Goal: Task Accomplishment & Management: Use online tool/utility

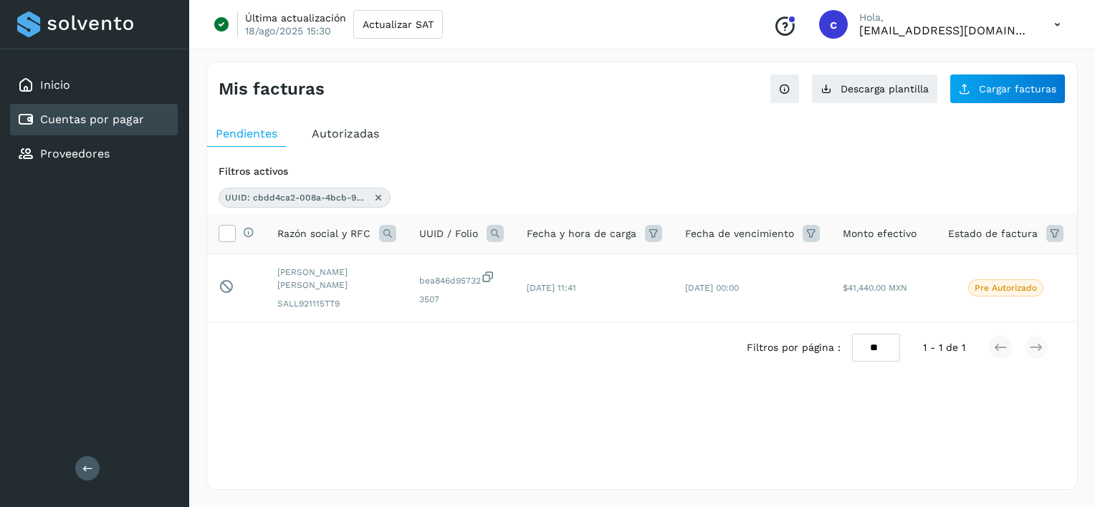
click at [380, 199] on icon at bounding box center [378, 197] width 11 height 11
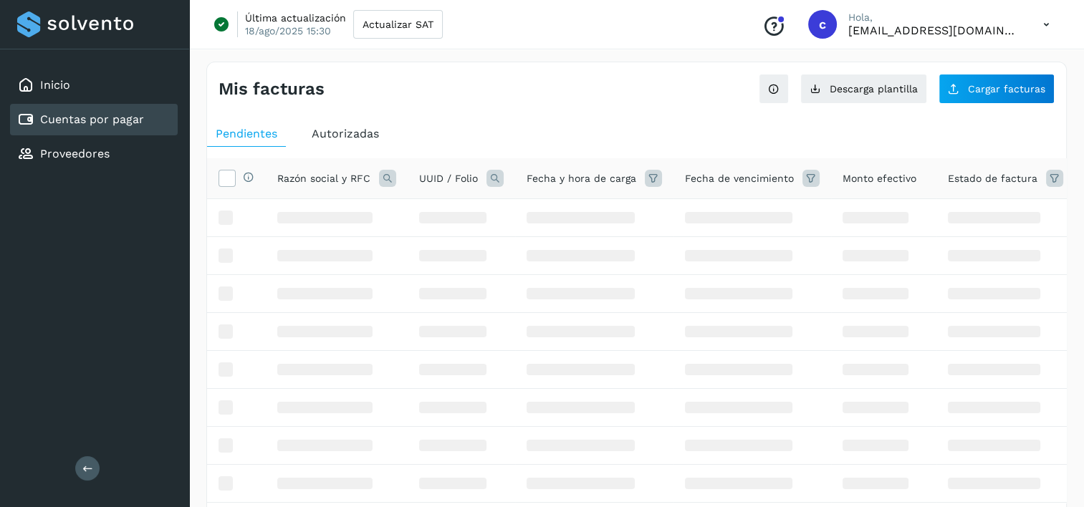
click at [494, 172] on icon at bounding box center [494, 178] width 17 height 17
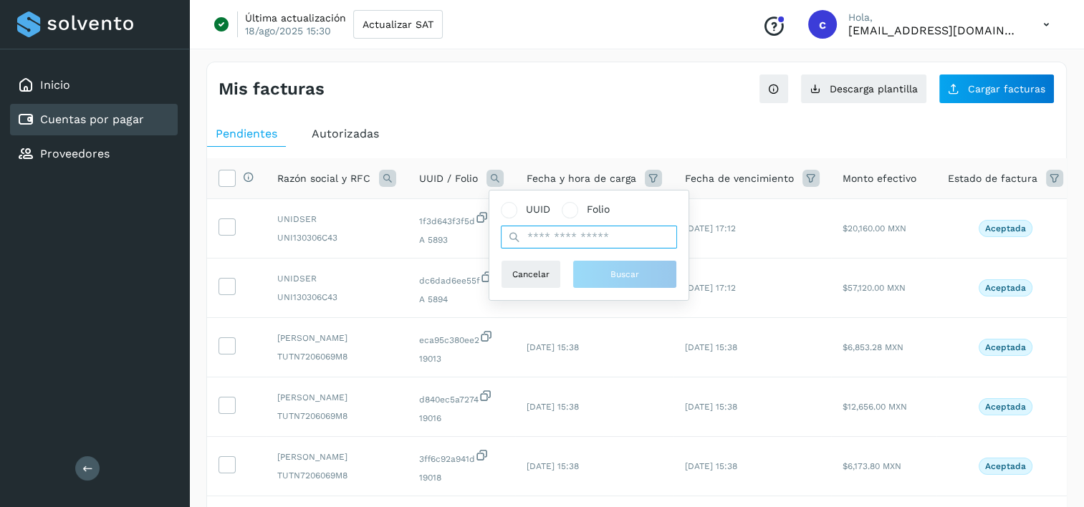
click at [536, 234] on input "text" at bounding box center [589, 237] width 176 height 23
paste input "**********"
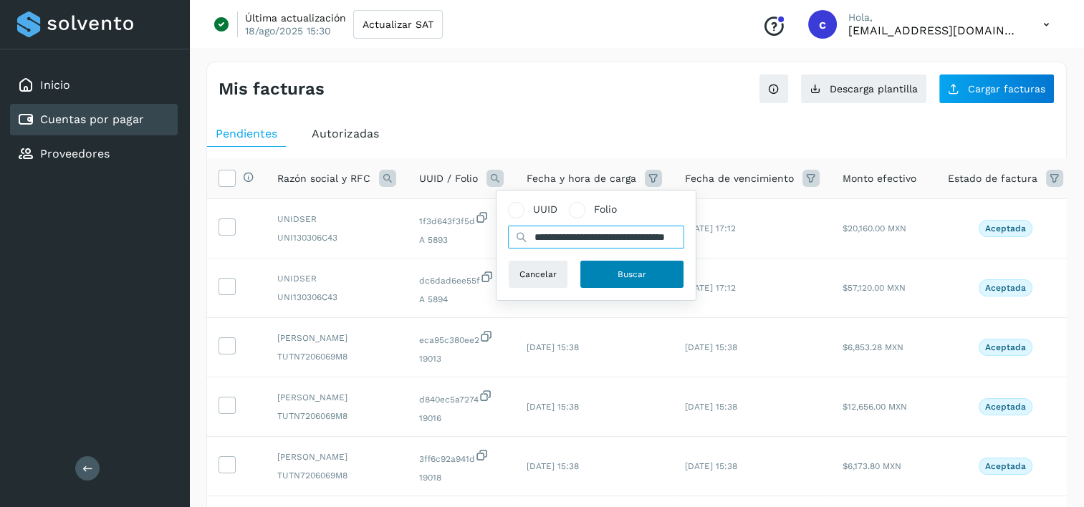
type input "**********"
click at [613, 269] on button "Buscar" at bounding box center [632, 274] width 105 height 29
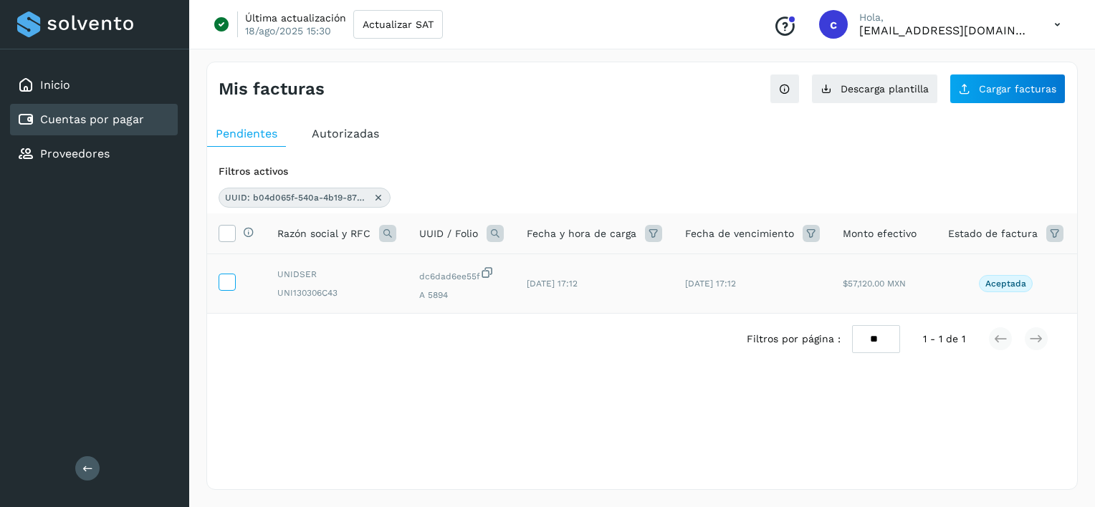
click at [229, 284] on icon at bounding box center [226, 281] width 15 height 15
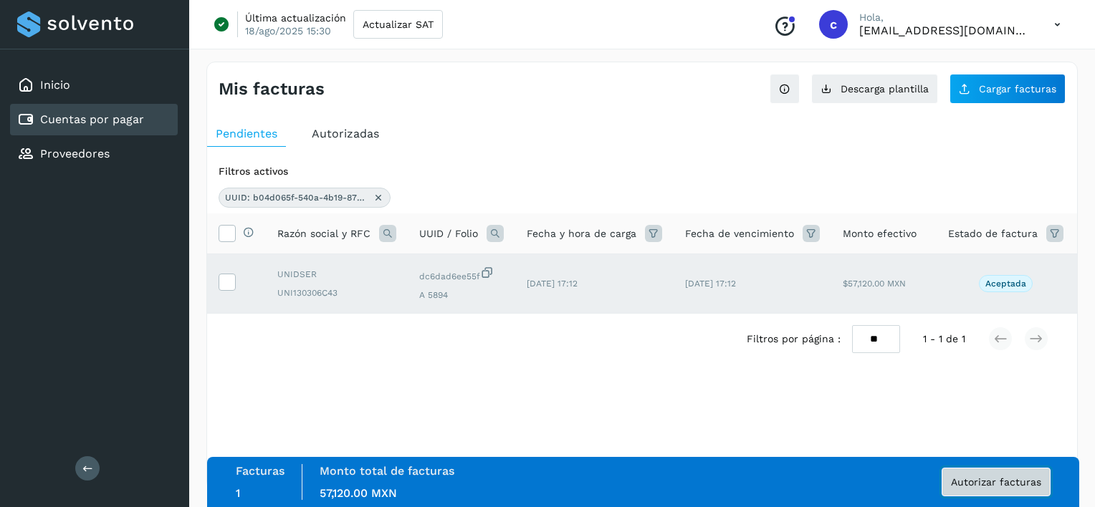
click at [963, 474] on button "Autorizar facturas" at bounding box center [995, 482] width 109 height 29
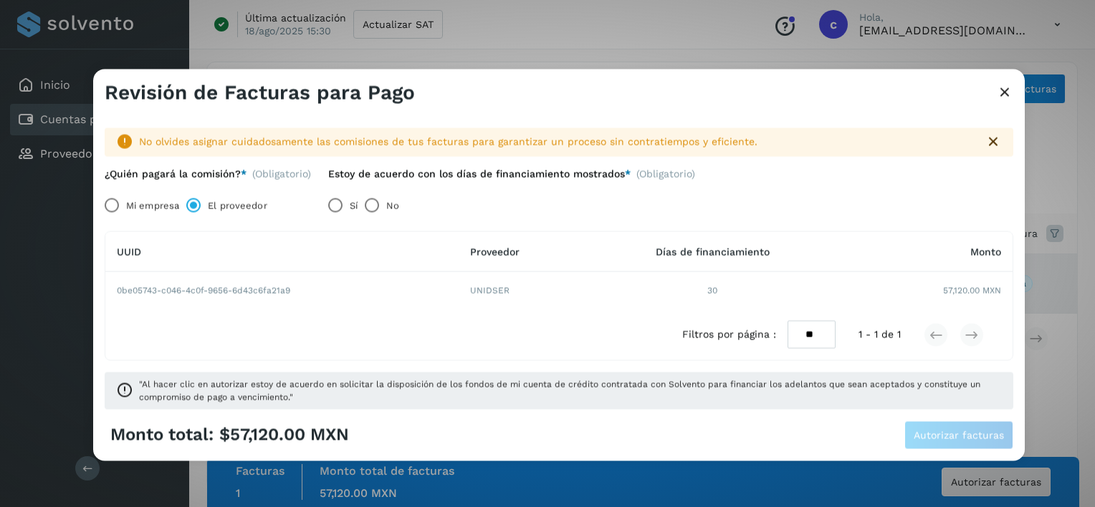
click at [354, 208] on label "Sí" at bounding box center [354, 205] width 8 height 29
click at [971, 423] on button "Autorizar facturas" at bounding box center [958, 435] width 109 height 29
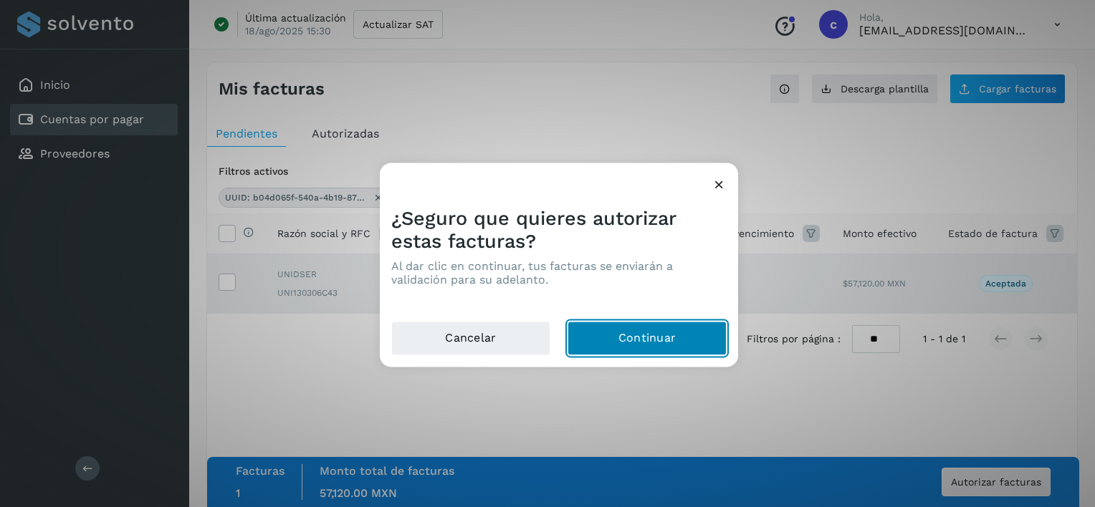
click at [629, 336] on button "Continuar" at bounding box center [646, 339] width 159 height 34
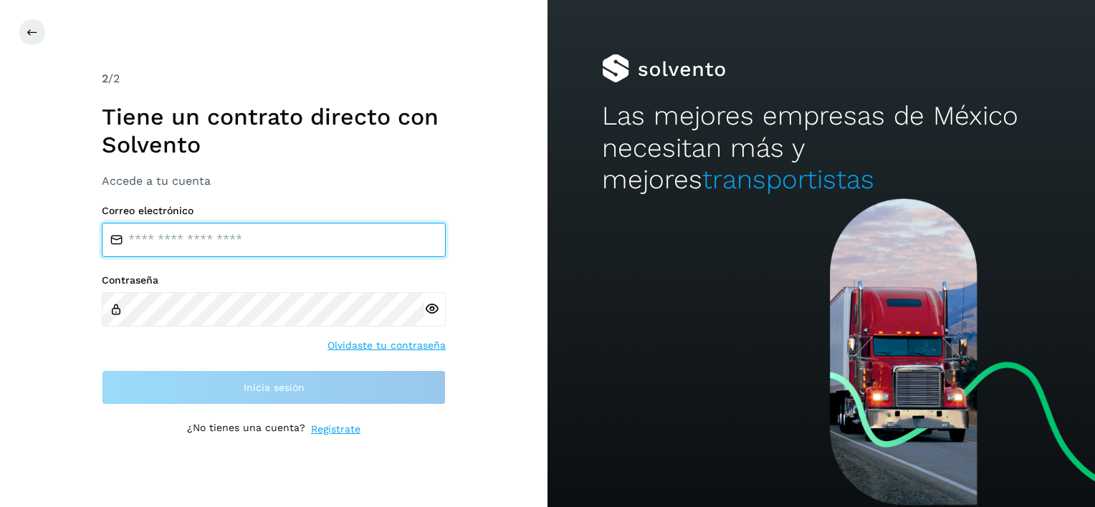
type input "**********"
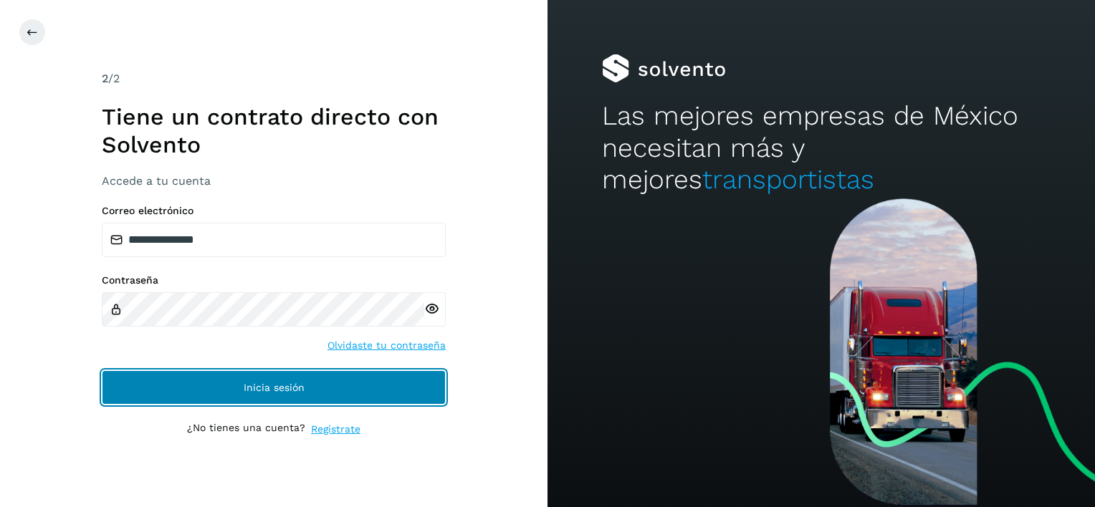
click at [268, 400] on button "Inicia sesión" at bounding box center [274, 387] width 344 height 34
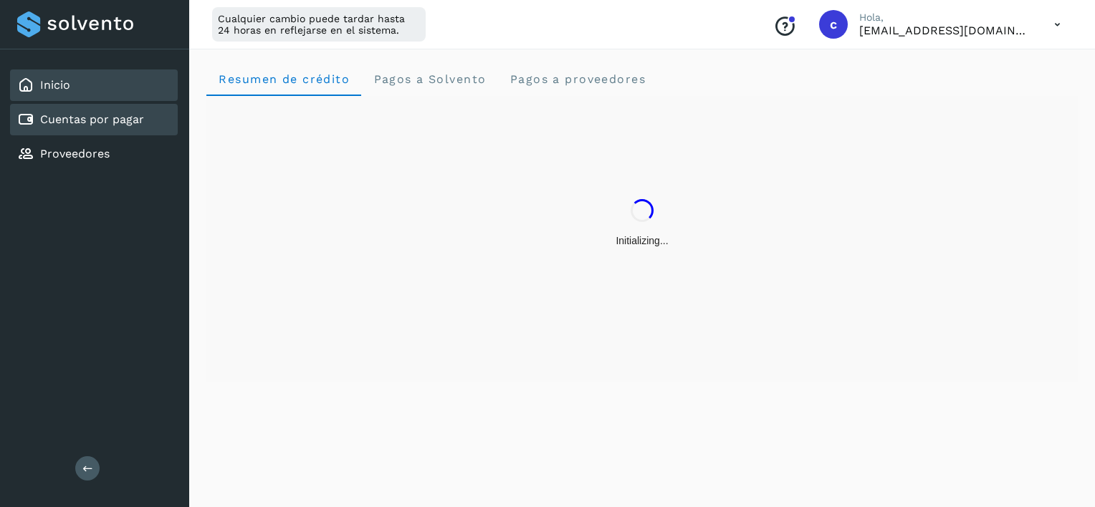
click at [78, 116] on link "Cuentas por pagar" at bounding box center [92, 119] width 104 height 14
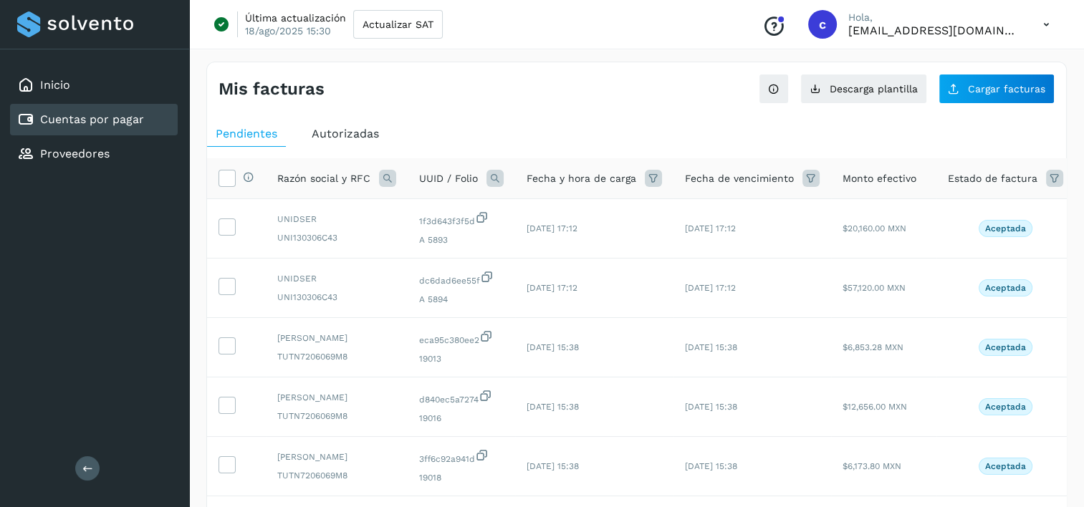
click at [490, 174] on icon at bounding box center [494, 178] width 17 height 17
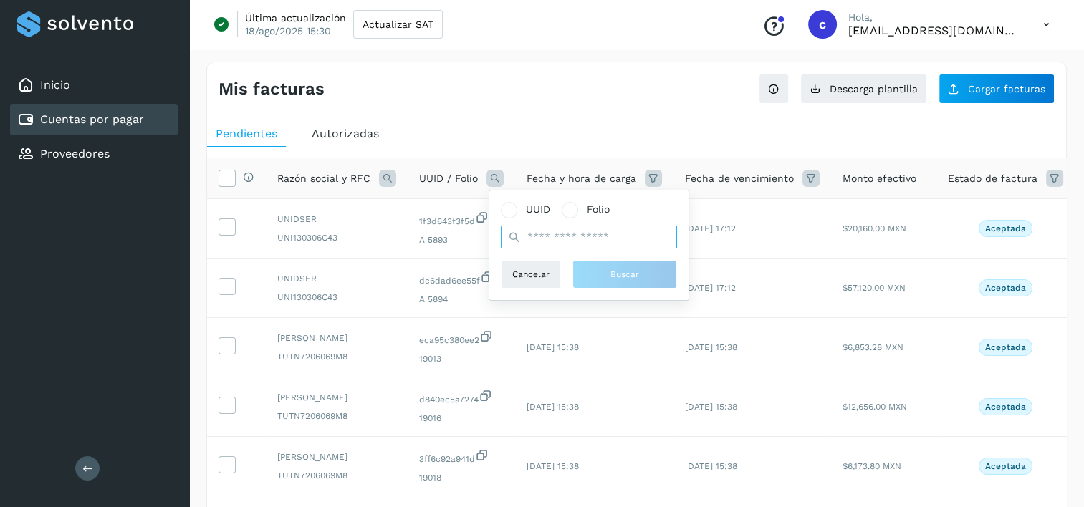
click at [621, 244] on input "text" at bounding box center [589, 237] width 176 height 23
paste input "**********"
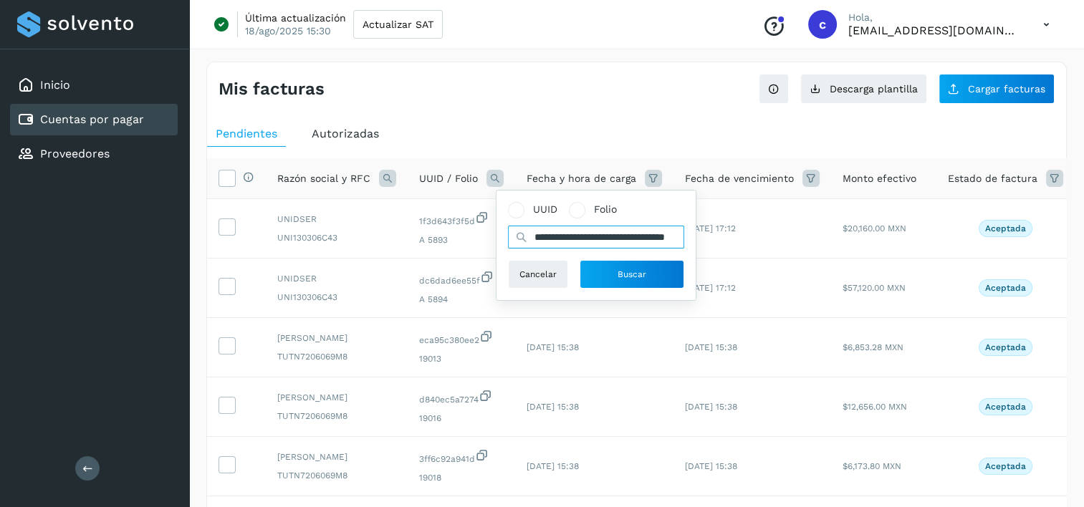
scroll to position [0, 59]
type input "**********"
click at [613, 275] on button "Buscar" at bounding box center [632, 274] width 105 height 29
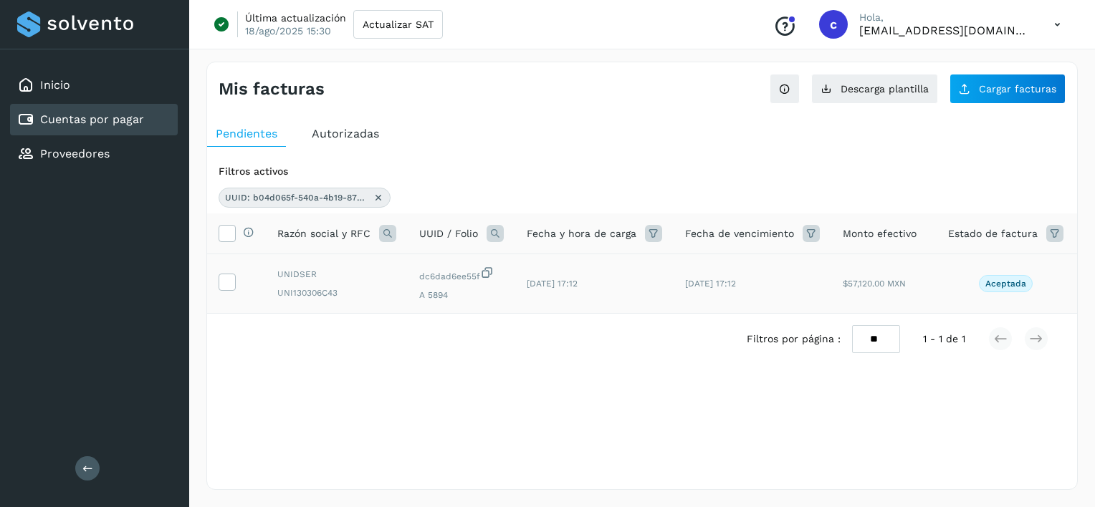
click at [246, 296] on td at bounding box center [236, 283] width 59 height 59
click at [232, 281] on icon at bounding box center [226, 281] width 15 height 15
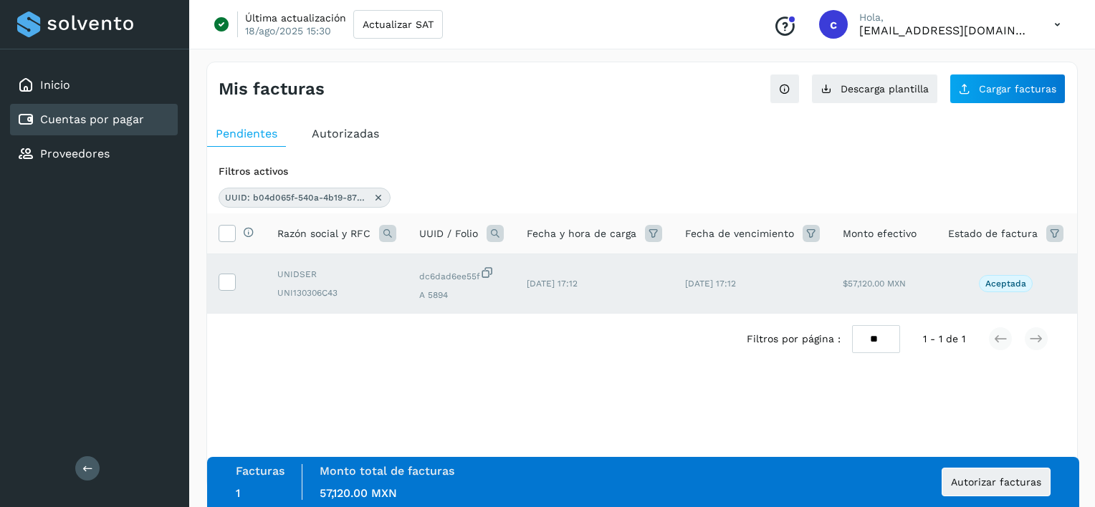
click at [1023, 467] on div "Facturas 1 Monto total de facturas Monto total 57,120.00 MXN Autorizar facturas" at bounding box center [643, 482] width 815 height 36
click at [1025, 474] on button "Autorizar facturas" at bounding box center [995, 482] width 109 height 29
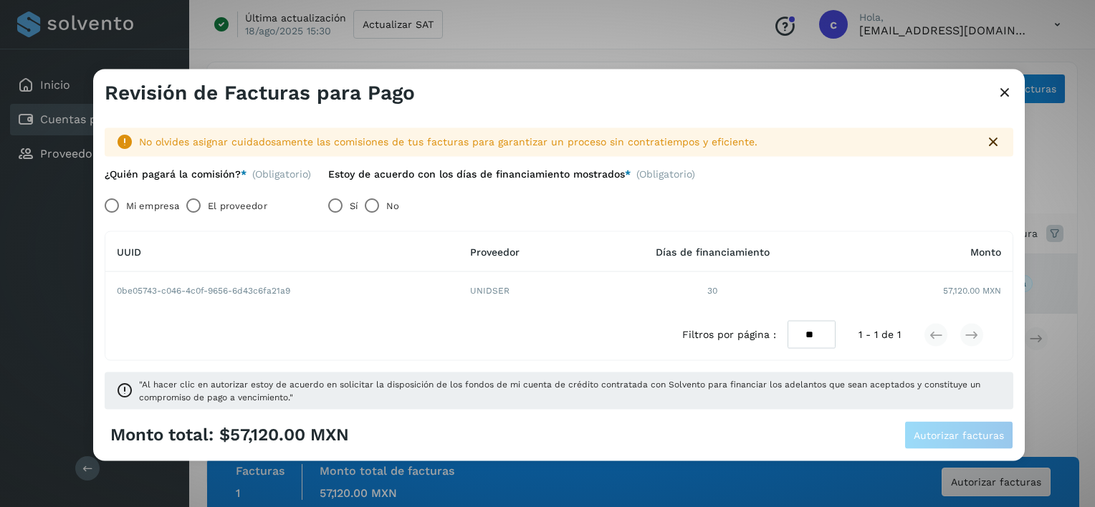
click at [231, 201] on label "El proveedor" at bounding box center [237, 205] width 59 height 29
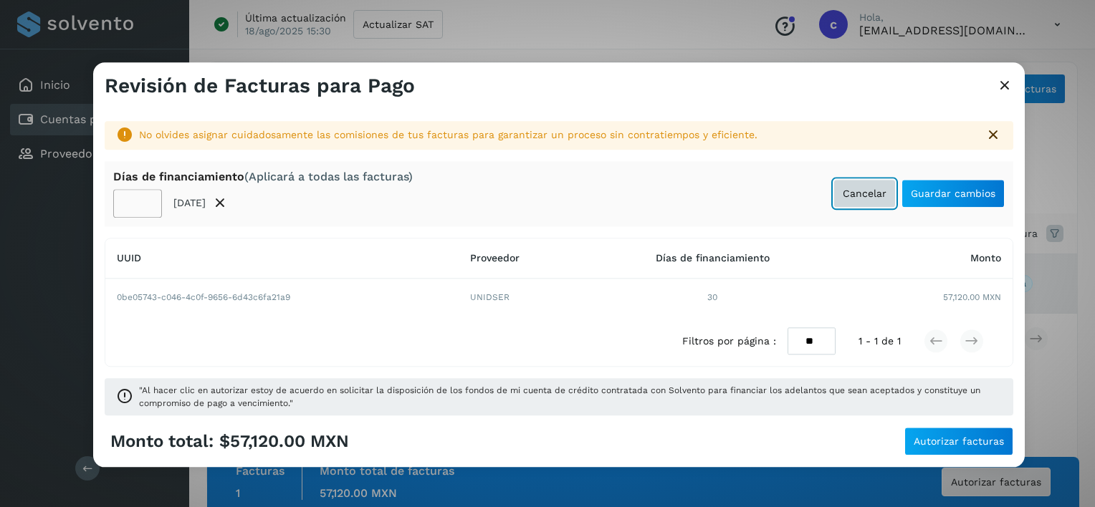
click at [865, 199] on button "Cancelar" at bounding box center [864, 194] width 62 height 29
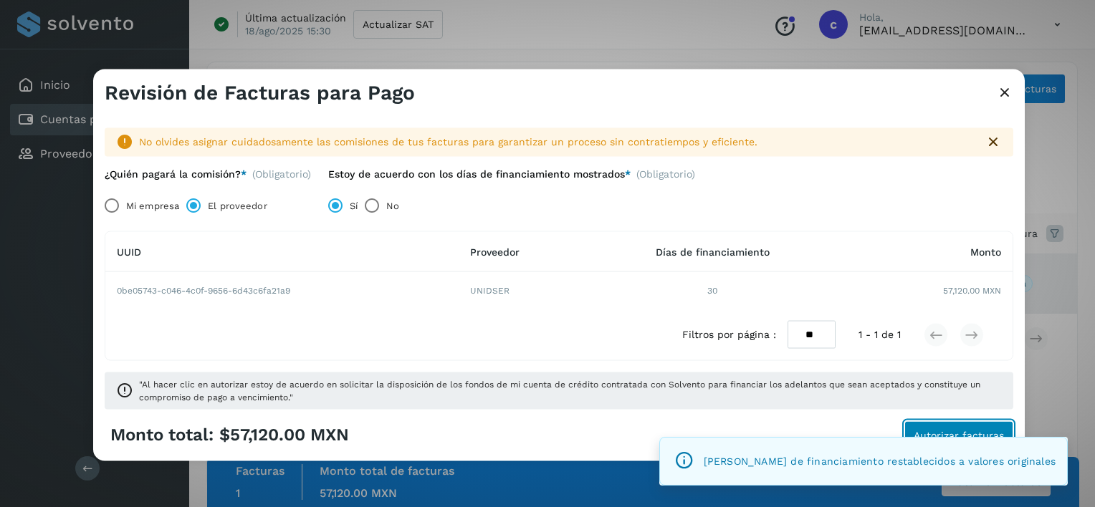
click at [973, 421] on button "Autorizar facturas" at bounding box center [958, 435] width 109 height 29
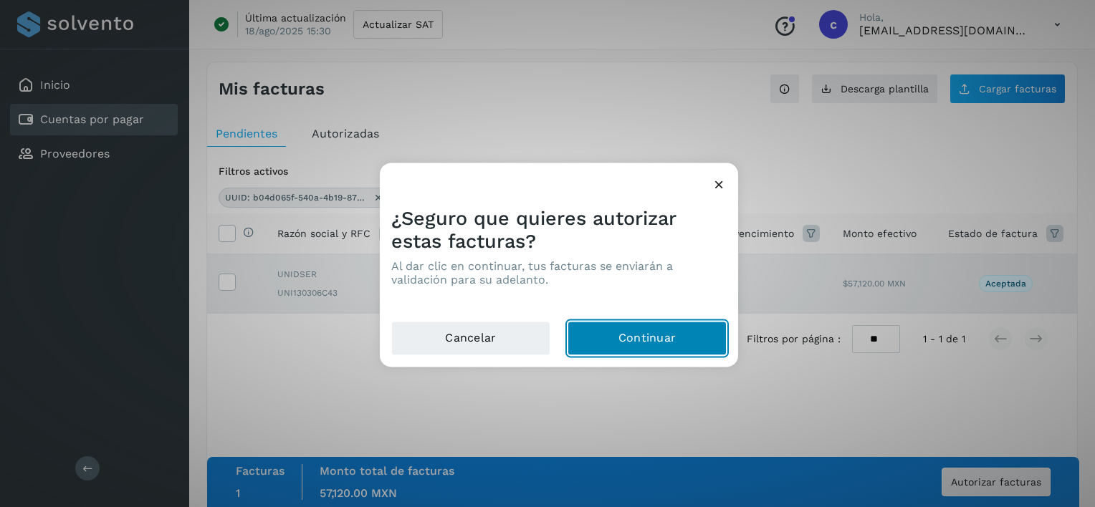
click at [627, 329] on button "Continuar" at bounding box center [646, 339] width 159 height 34
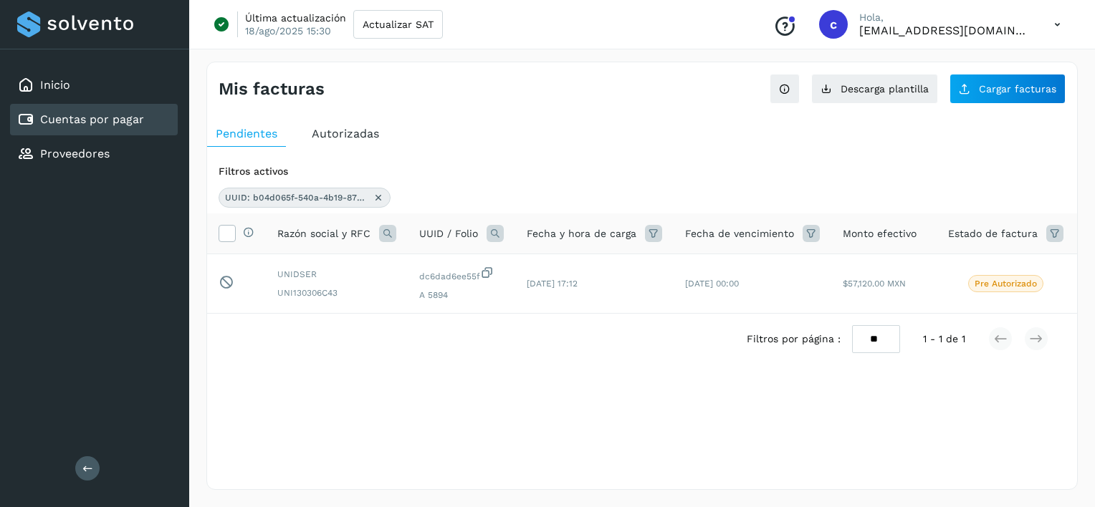
click at [376, 200] on icon at bounding box center [378, 197] width 11 height 11
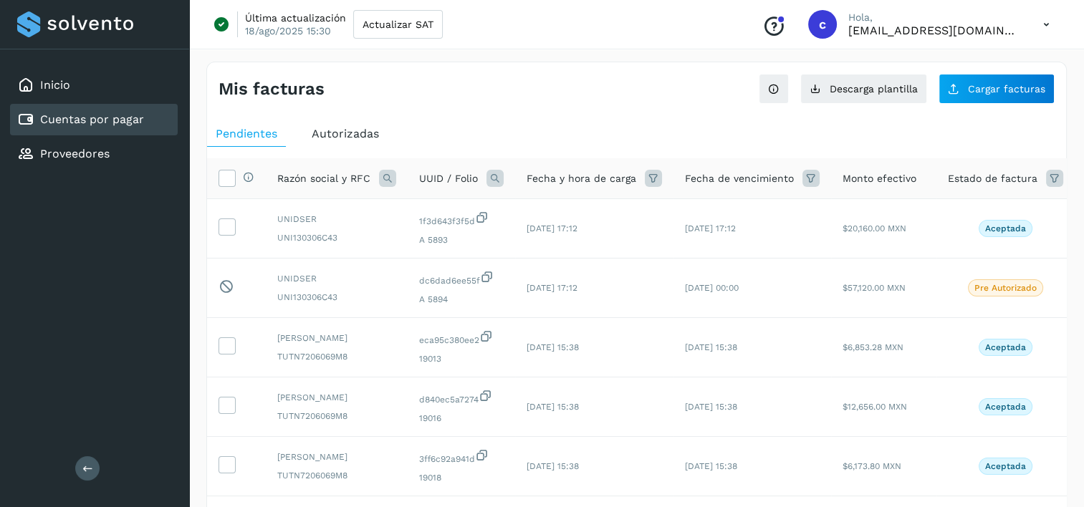
click at [497, 176] on icon at bounding box center [494, 178] width 17 height 17
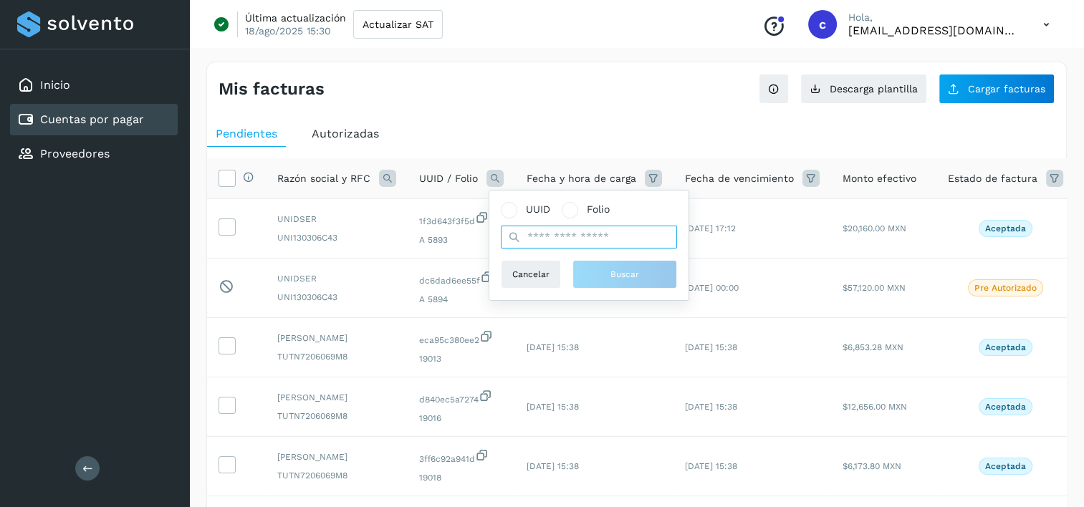
click at [546, 229] on input "text" at bounding box center [589, 237] width 176 height 23
paste input "**********"
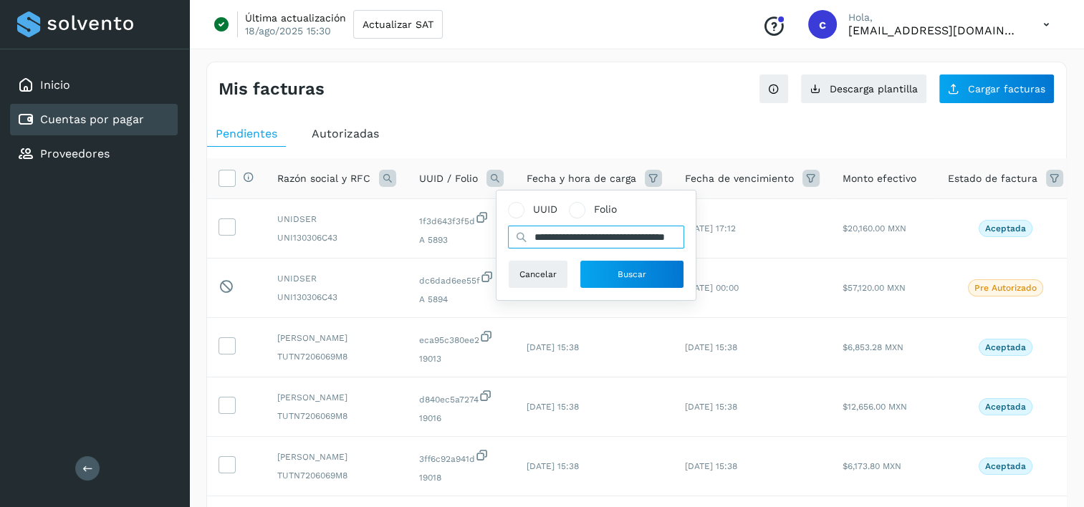
scroll to position [0, 49]
type input "**********"
click at [645, 287] on button "Buscar" at bounding box center [632, 274] width 105 height 29
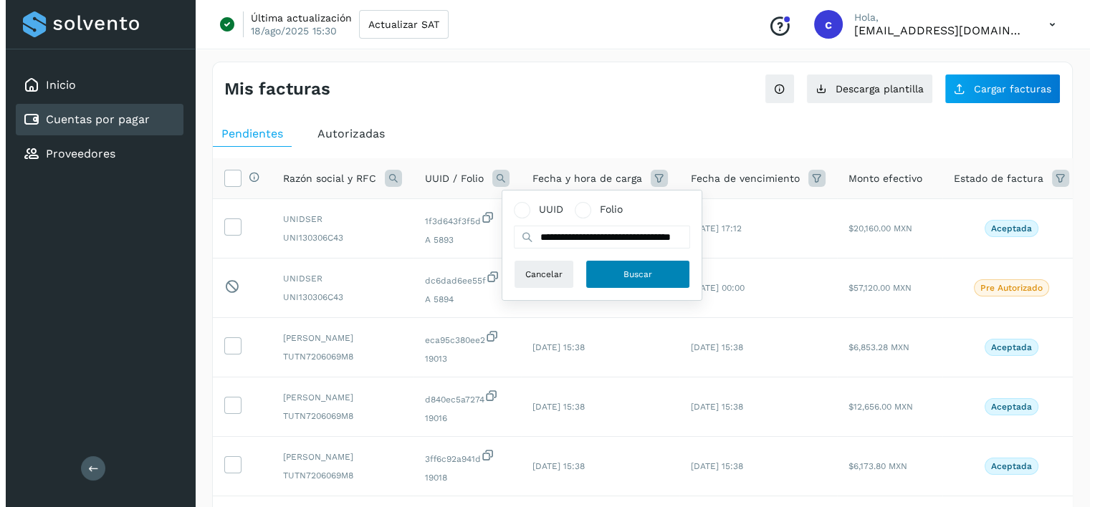
scroll to position [0, 0]
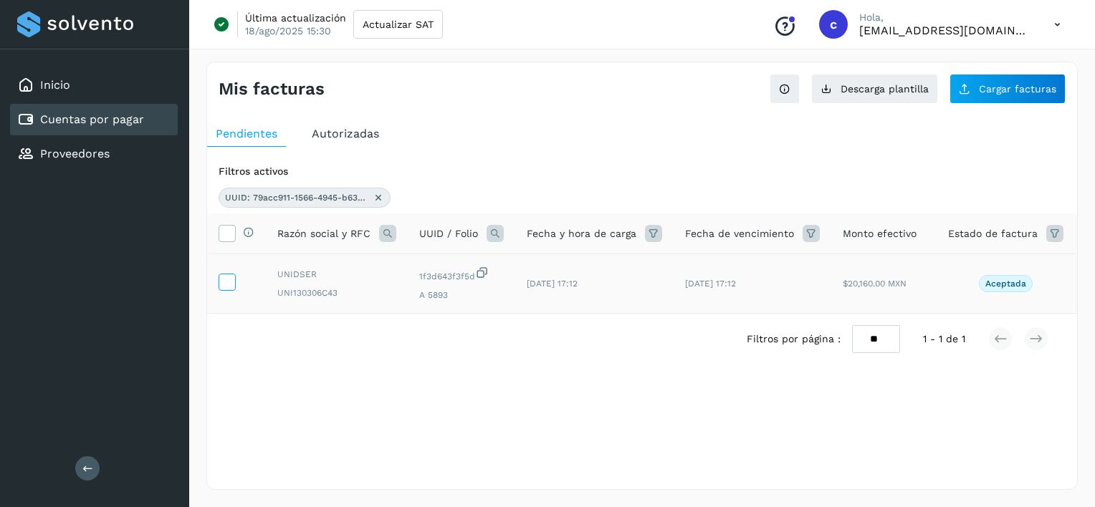
click at [231, 277] on icon at bounding box center [226, 281] width 15 height 15
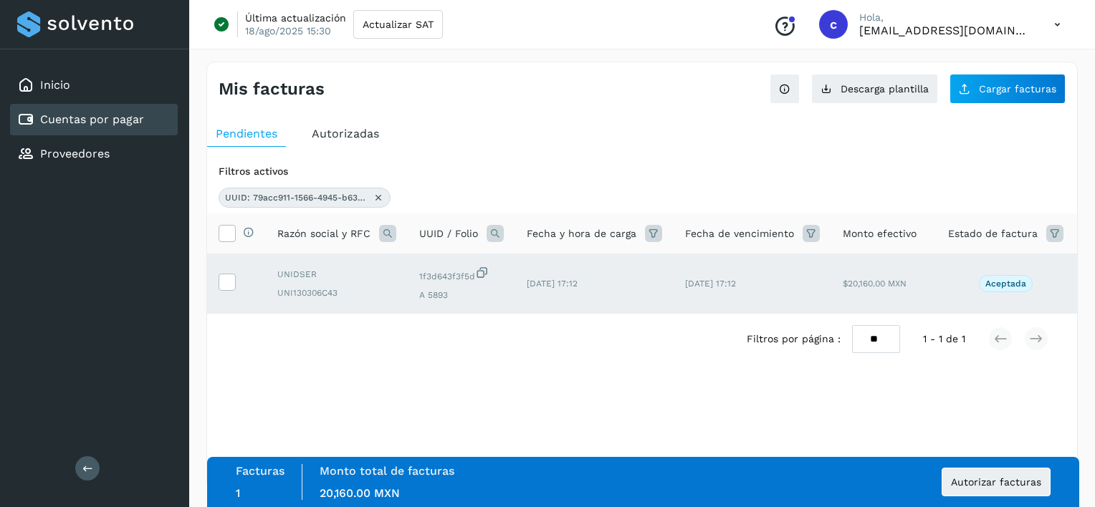
click at [994, 467] on div "Facturas 1 Monto total de facturas Monto total 20,160.00 MXN Autorizar facturas" at bounding box center [643, 482] width 815 height 36
click at [994, 485] on span "Autorizar facturas" at bounding box center [996, 482] width 90 height 10
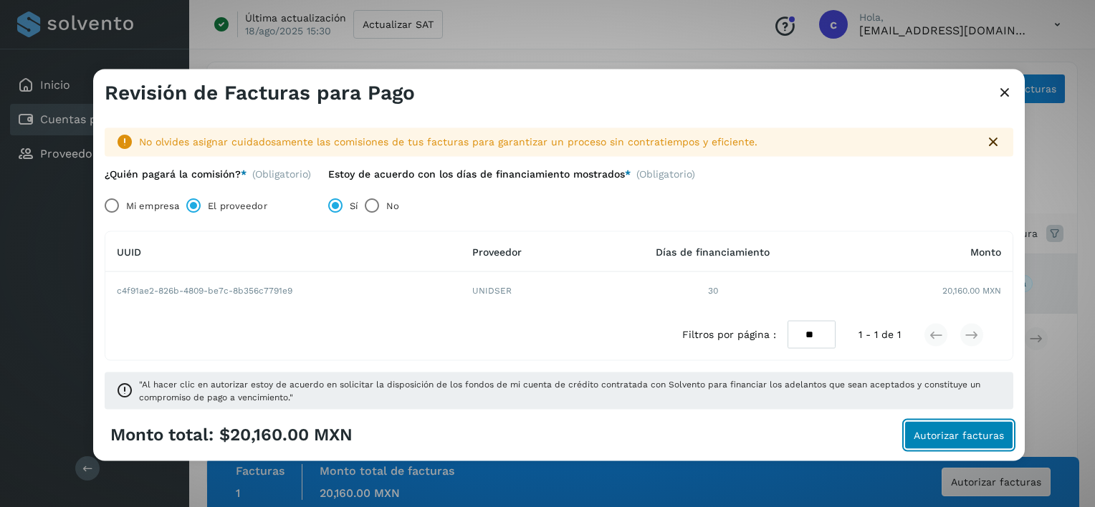
click at [978, 433] on span "Autorizar facturas" at bounding box center [958, 435] width 90 height 10
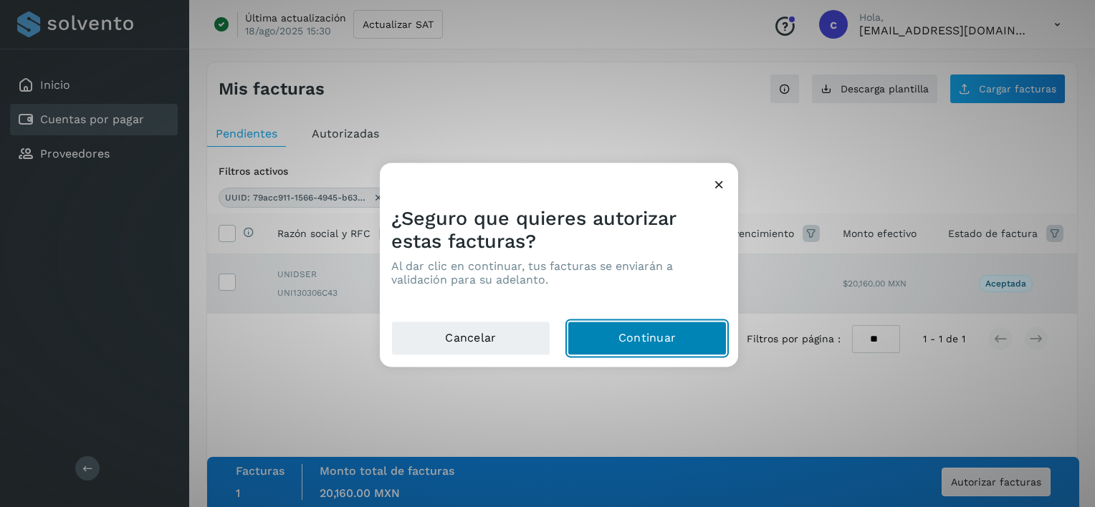
click at [613, 340] on button "Continuar" at bounding box center [646, 339] width 159 height 34
